Goal: Information Seeking & Learning: Learn about a topic

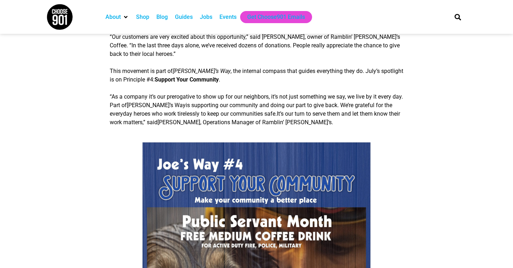
scroll to position [517, 0]
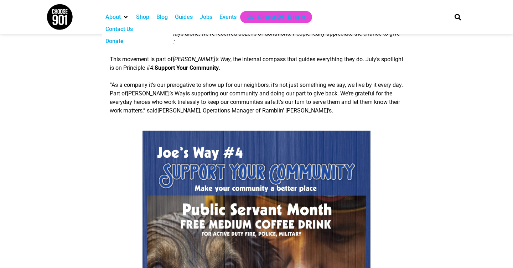
click at [119, 20] on div "About" at bounding box center [112, 17] width 15 height 9
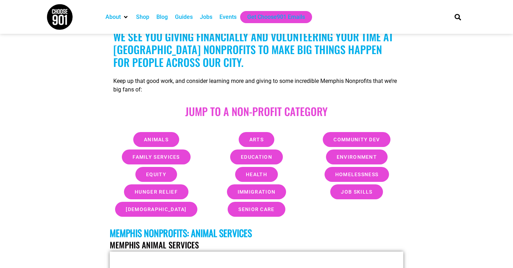
scroll to position [233, 0]
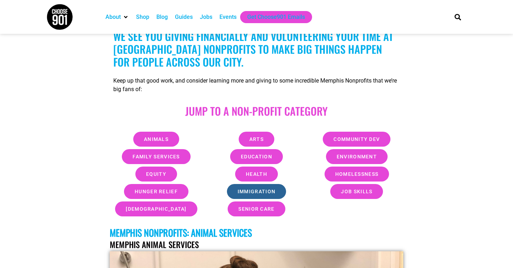
click at [249, 191] on span "Immigration" at bounding box center [257, 191] width 38 height 5
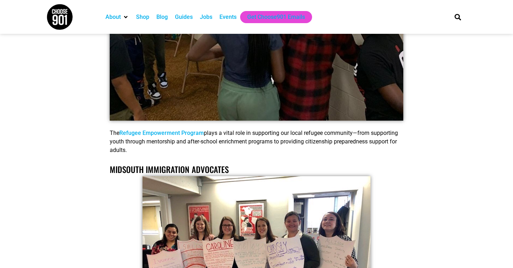
scroll to position [6133, 0]
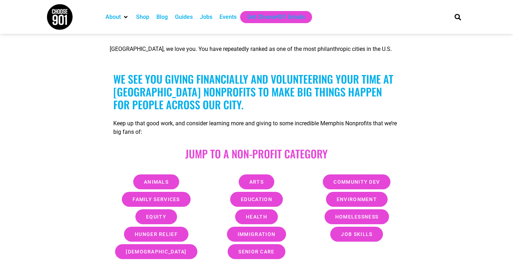
scroll to position [216, 0]
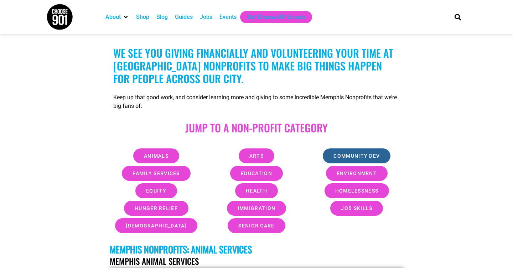
click at [345, 153] on link "Community Dev" at bounding box center [357, 156] width 68 height 15
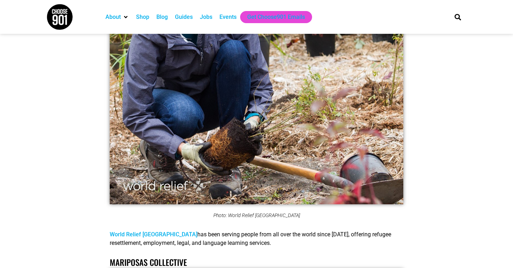
scroll to position [4592, 0]
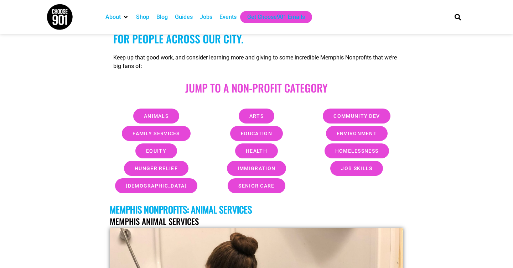
scroll to position [265, 0]
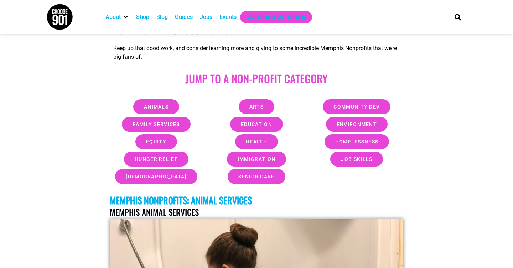
click at [162, 140] on span "Equity" at bounding box center [156, 141] width 20 height 5
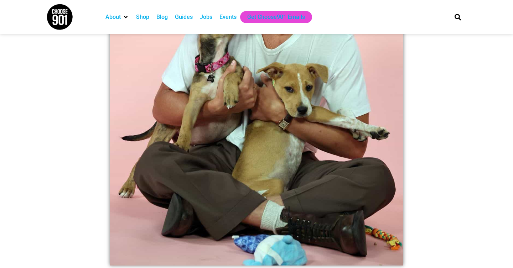
scroll to position [761, 0]
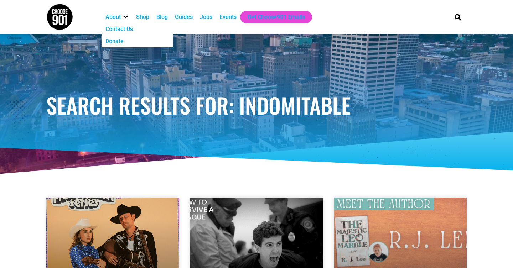
click at [117, 17] on div "About" at bounding box center [112, 17] width 15 height 9
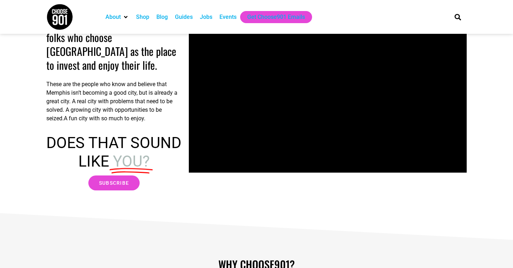
scroll to position [19, 0]
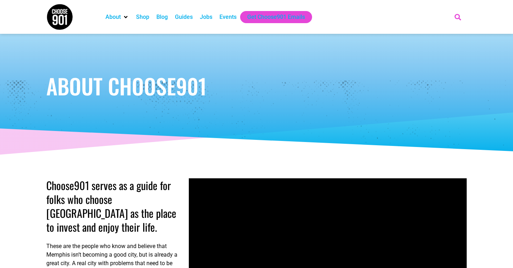
click at [458, 19] on icon "Search" at bounding box center [458, 17] width 12 height 12
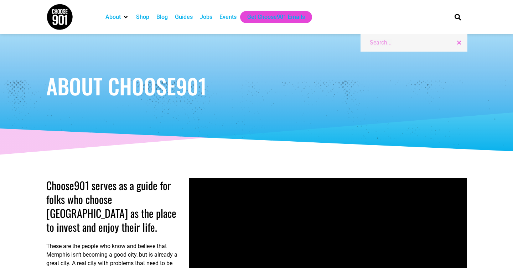
click at [181, 17] on div "Guides" at bounding box center [184, 17] width 18 height 9
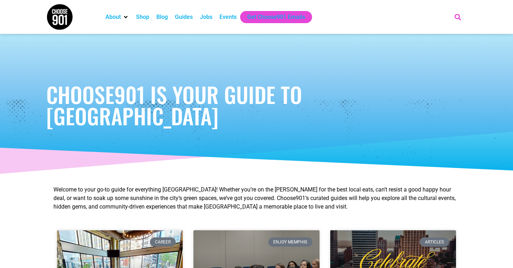
click at [460, 17] on icon "Search" at bounding box center [458, 17] width 12 height 12
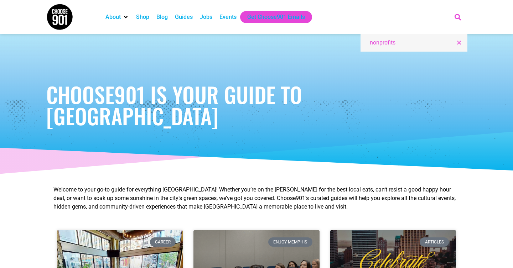
type input "nonprofits"
